Goal: Obtain resource: Obtain resource

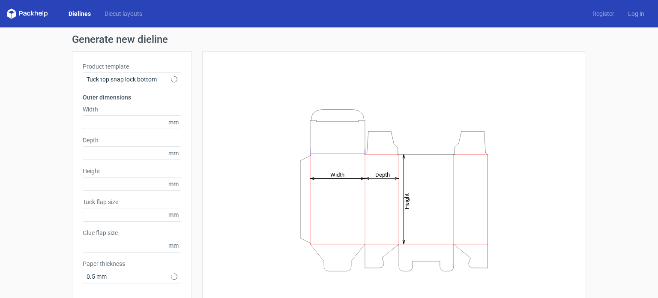
type input "15"
type input "10"
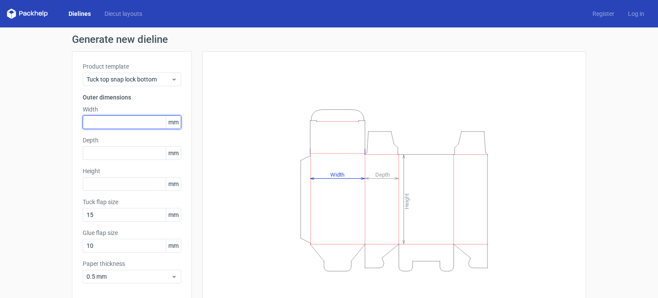
click at [146, 120] on input "text" at bounding box center [132, 122] width 99 height 14
type input "500"
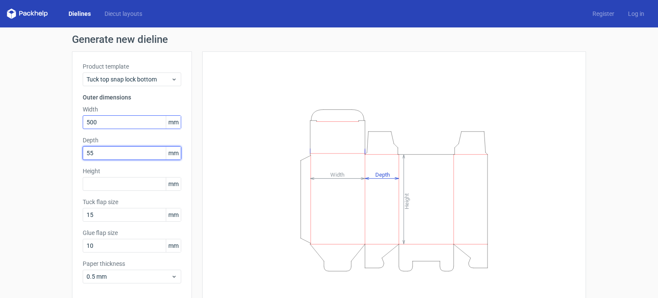
type input "55"
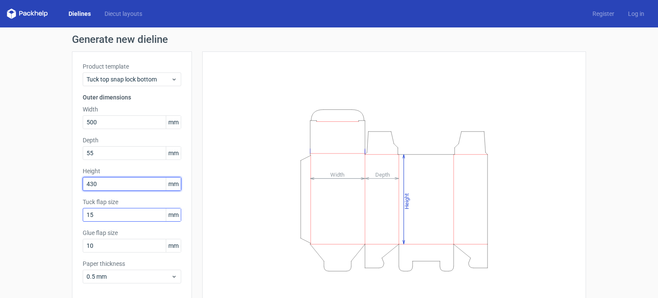
type input "430"
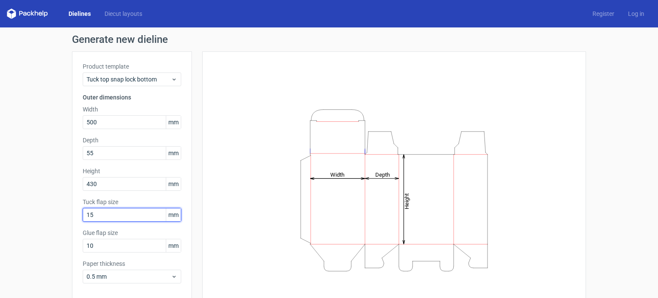
scroll to position [37, 0]
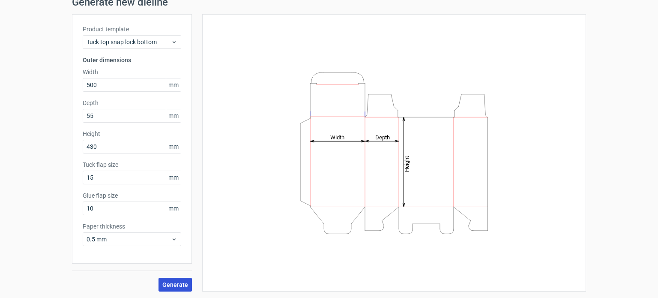
click at [173, 283] on span "Generate" at bounding box center [175, 285] width 26 height 6
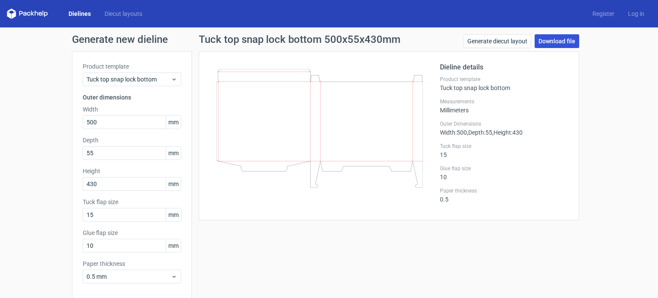
click at [540, 37] on link "Download file" at bounding box center [557, 41] width 45 height 14
click at [313, 183] on icon at bounding box center [319, 128] width 207 height 119
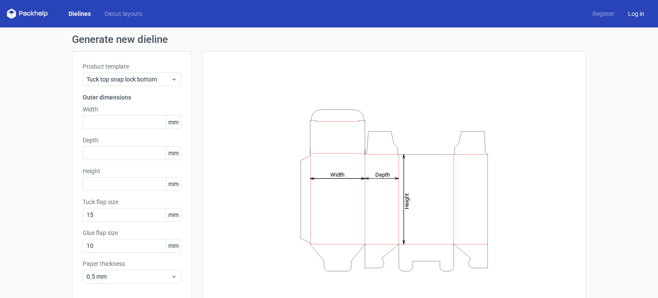
click at [638, 15] on link "Log in" at bounding box center [636, 13] width 30 height 9
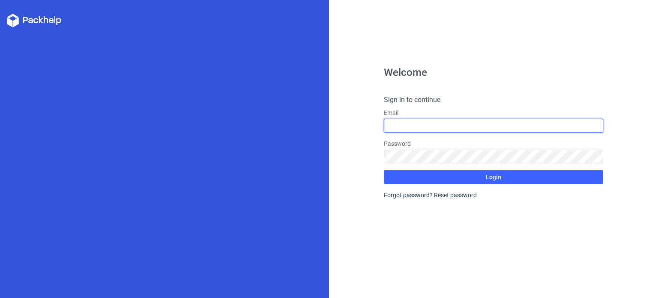
click at [414, 128] on input "text" at bounding box center [493, 126] width 219 height 14
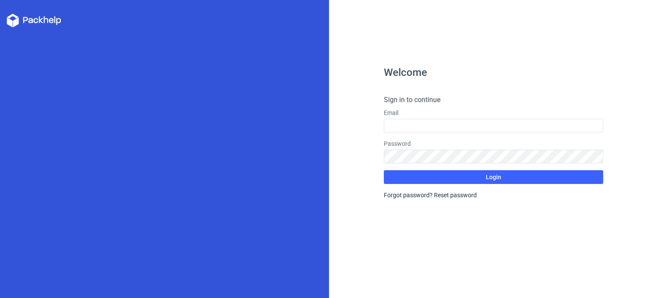
click at [12, 18] on icon at bounding box center [34, 21] width 54 height 14
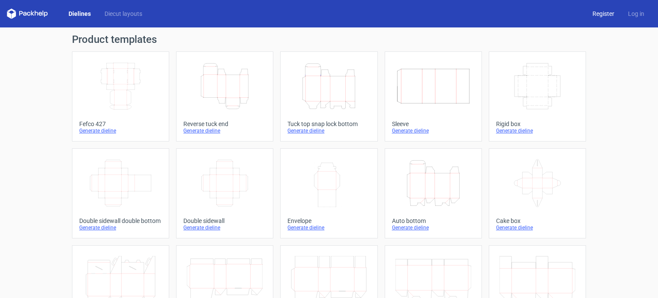
click at [599, 15] on link "Register" at bounding box center [604, 13] width 36 height 9
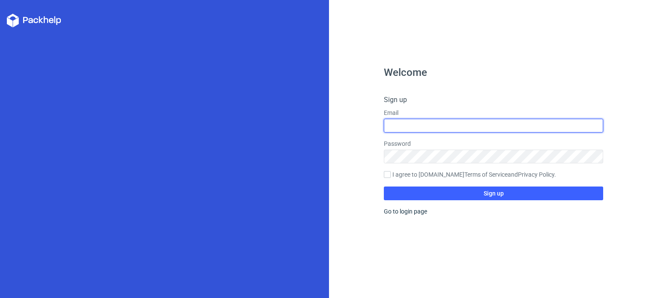
click at [407, 130] on input "text" at bounding box center [493, 126] width 219 height 14
type input "ganeshshitre1@gmail.com"
click at [384, 171] on input "I agree to Packhelp.com Terms of Service and Privacy Policy ." at bounding box center [387, 174] width 7 height 7
checkbox input "true"
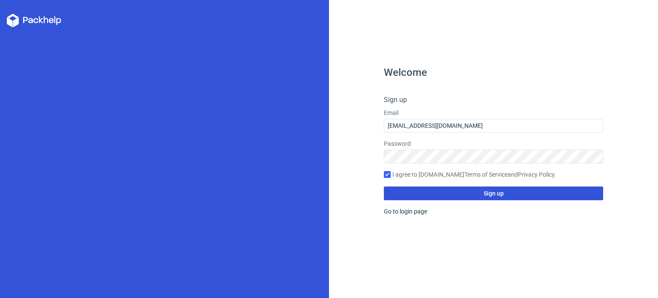
click at [487, 198] on button "Sign up" at bounding box center [493, 193] width 219 height 14
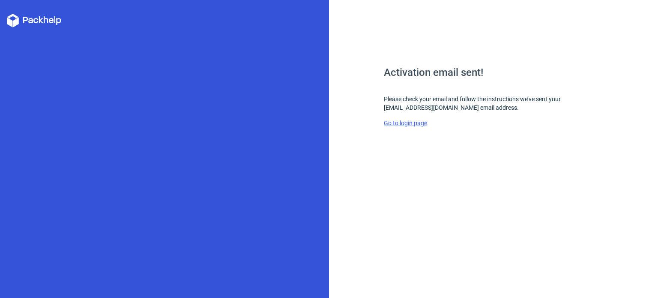
click at [405, 125] on link "Go to login page" at bounding box center [405, 123] width 43 height 7
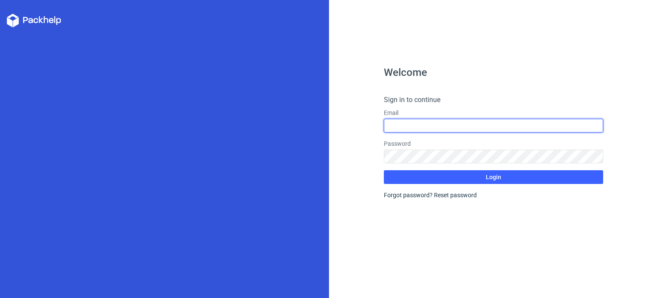
click at [405, 125] on input "text" at bounding box center [493, 126] width 219 height 14
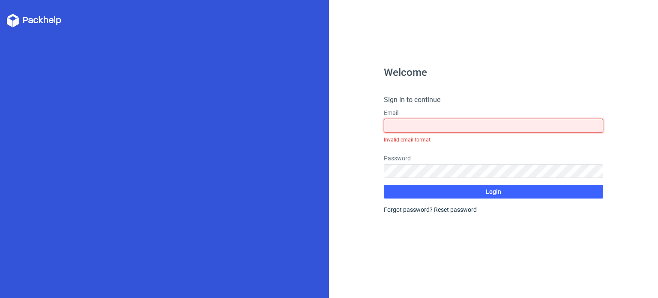
type input "ganeshshitre1@gmail.com"
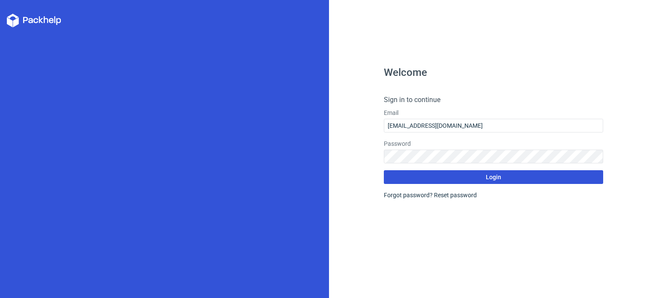
click at [478, 177] on button "Login" at bounding box center [493, 177] width 219 height 14
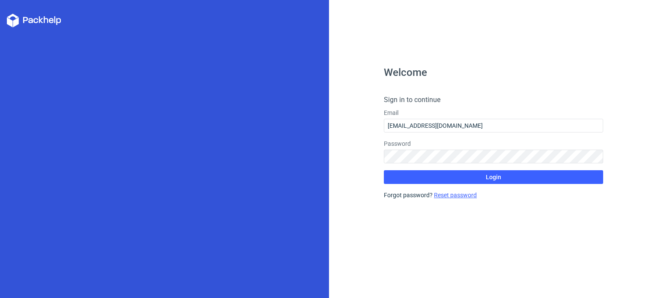
click at [439, 196] on link "Reset password" at bounding box center [455, 195] width 43 height 7
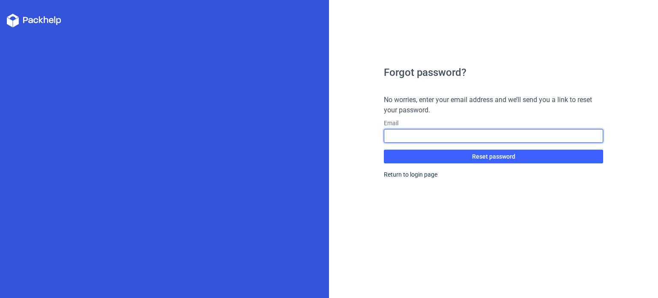
click at [403, 132] on input "text" at bounding box center [493, 136] width 219 height 14
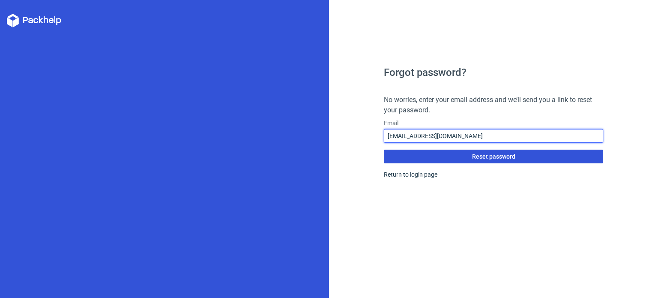
type input "ganeshshitre1@gmail.com"
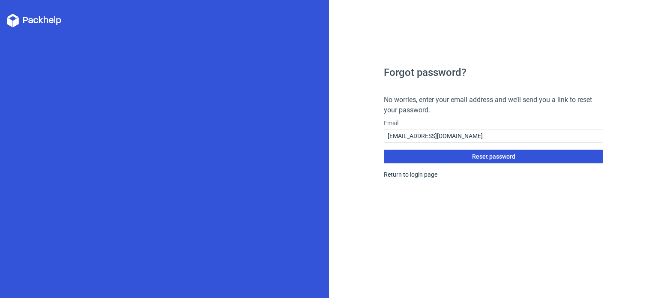
click at [457, 159] on button "Reset password" at bounding box center [493, 157] width 219 height 14
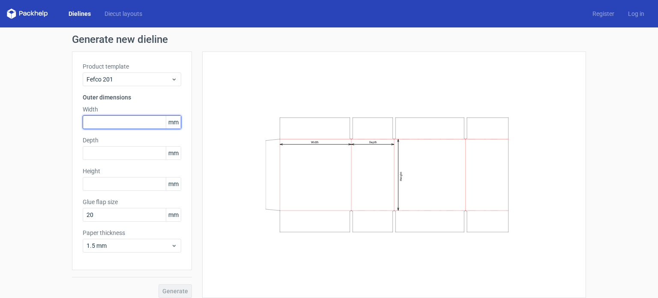
click at [103, 123] on input "text" at bounding box center [132, 122] width 99 height 14
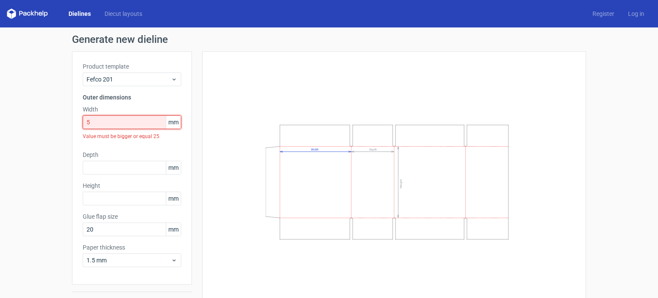
click at [103, 123] on input "5" at bounding box center [132, 122] width 99 height 14
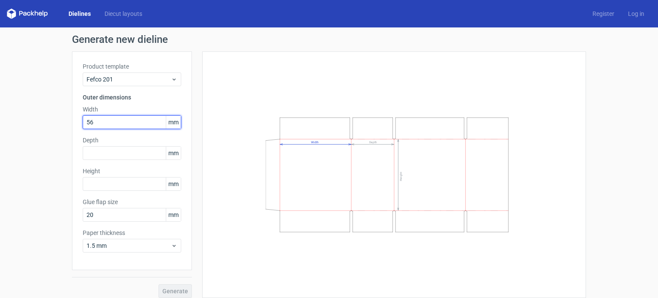
type input "56"
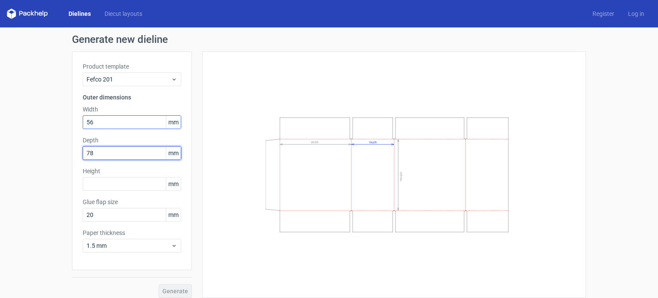
type input "78"
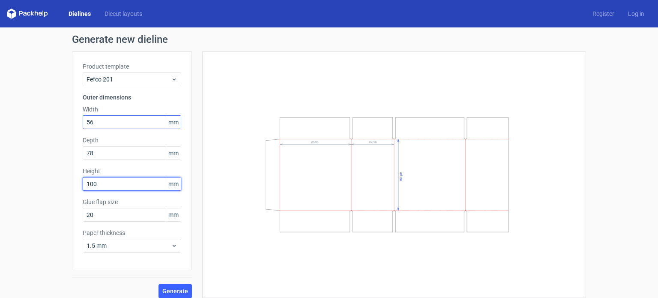
type input "100"
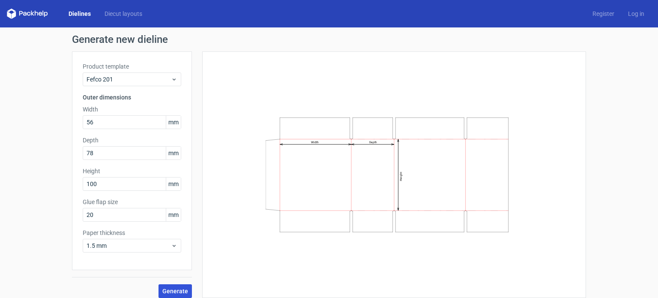
click at [171, 293] on span "Generate" at bounding box center [175, 291] width 26 height 6
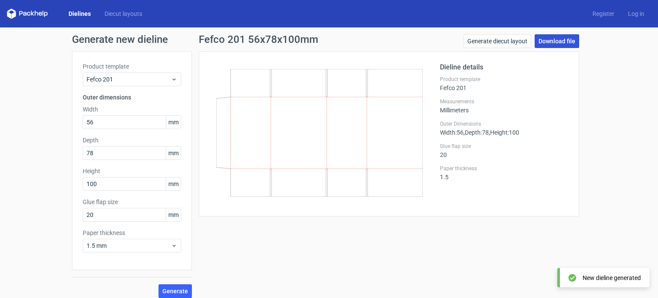
click at [547, 44] on link "Download file" at bounding box center [557, 41] width 45 height 14
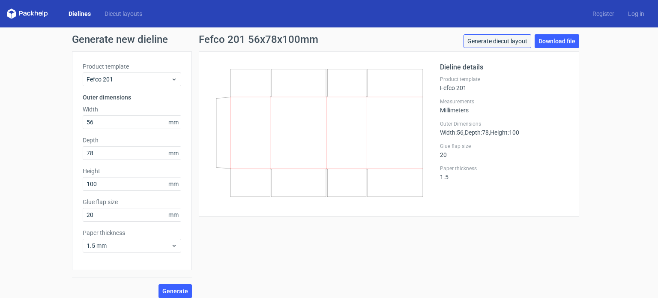
click at [506, 41] on link "Generate diecut layout" at bounding box center [498, 41] width 68 height 14
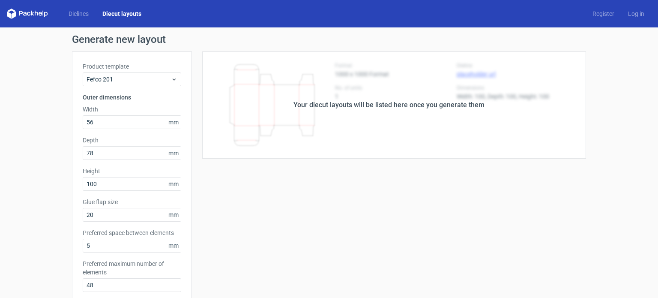
click at [346, 139] on div "Your diecut layouts will be listed here once you generate them" at bounding box center [389, 104] width 394 height 107
